Goal: Find specific page/section: Find specific page/section

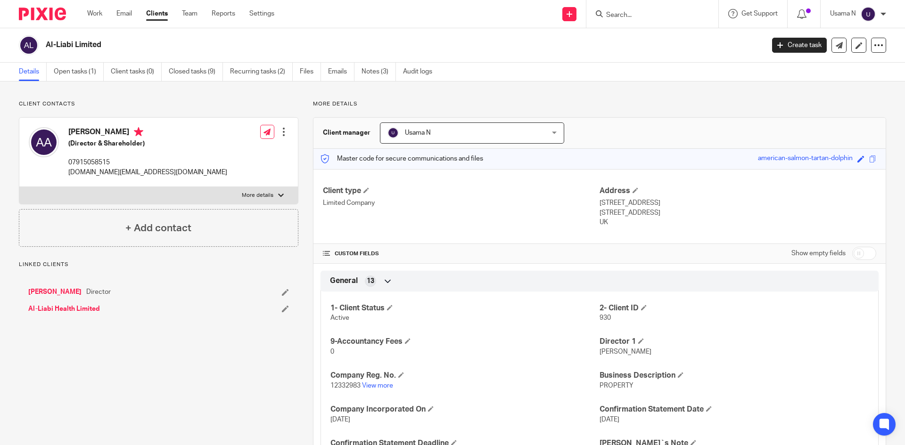
click at [634, 13] on input "Search" at bounding box center [647, 15] width 85 height 8
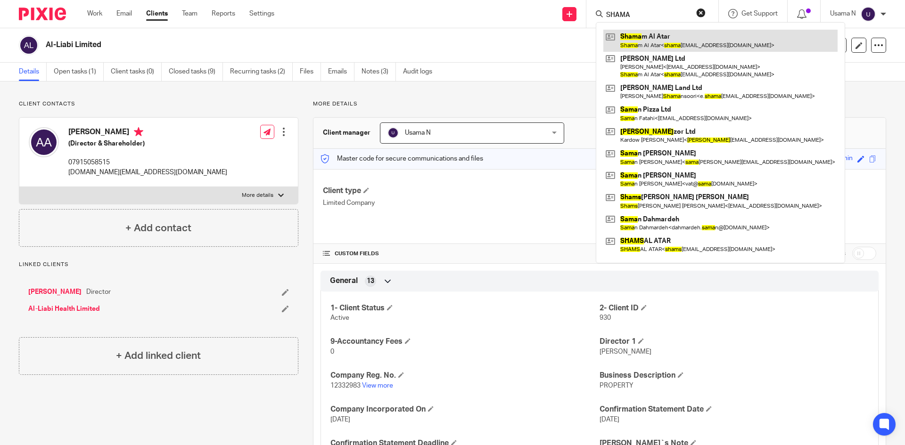
type input "SHAMA"
click at [671, 44] on link at bounding box center [720, 41] width 234 height 22
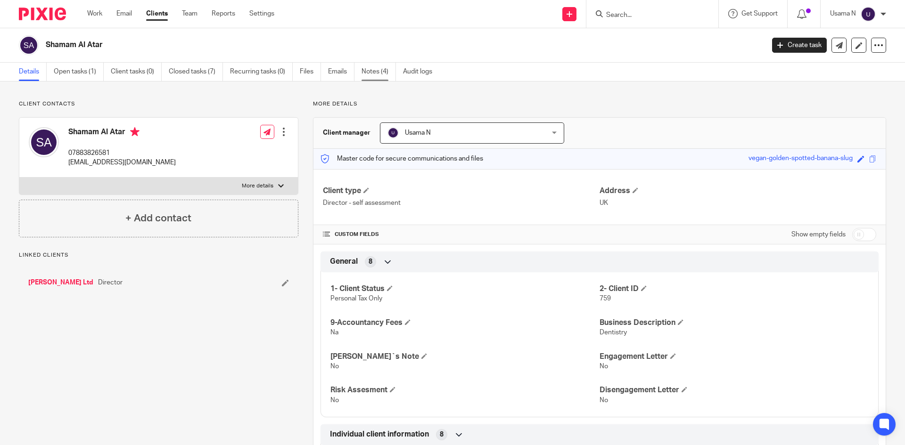
click at [379, 71] on link "Notes (4)" at bounding box center [378, 72] width 34 height 18
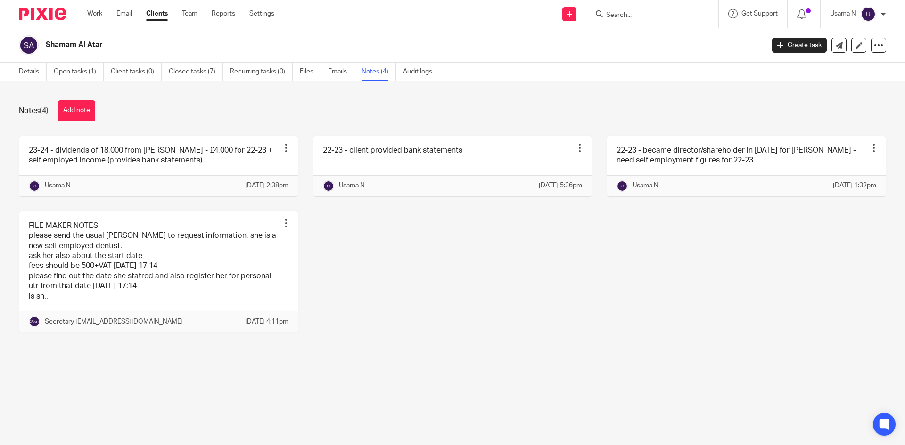
click at [639, 14] on input "Search" at bounding box center [647, 15] width 85 height 8
type input "S"
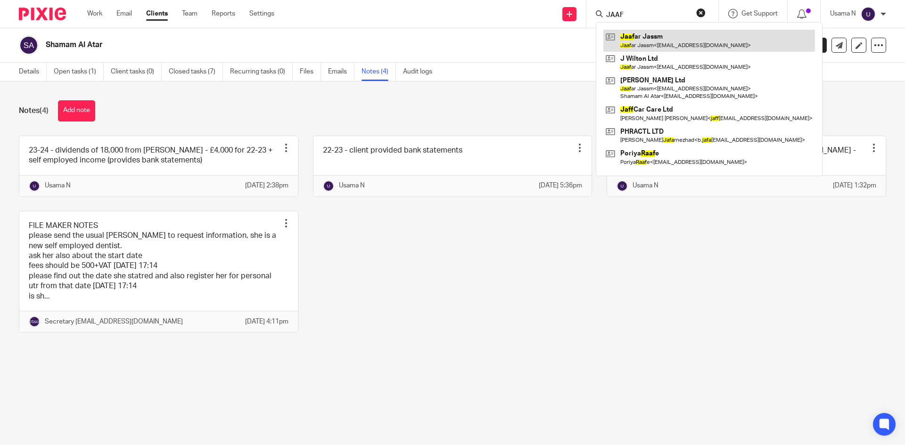
type input "JAAF"
click at [642, 36] on link at bounding box center [709, 41] width 212 height 22
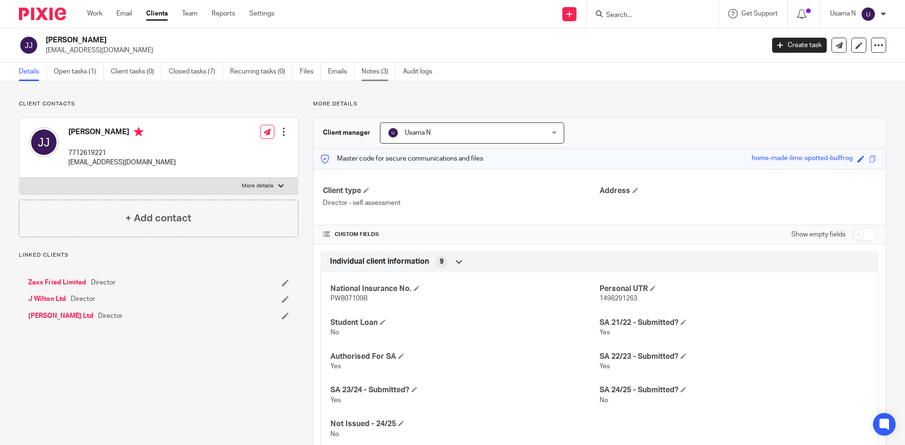
click at [370, 70] on link "Notes (3)" at bounding box center [378, 72] width 34 height 18
